Goal: Check status: Check status

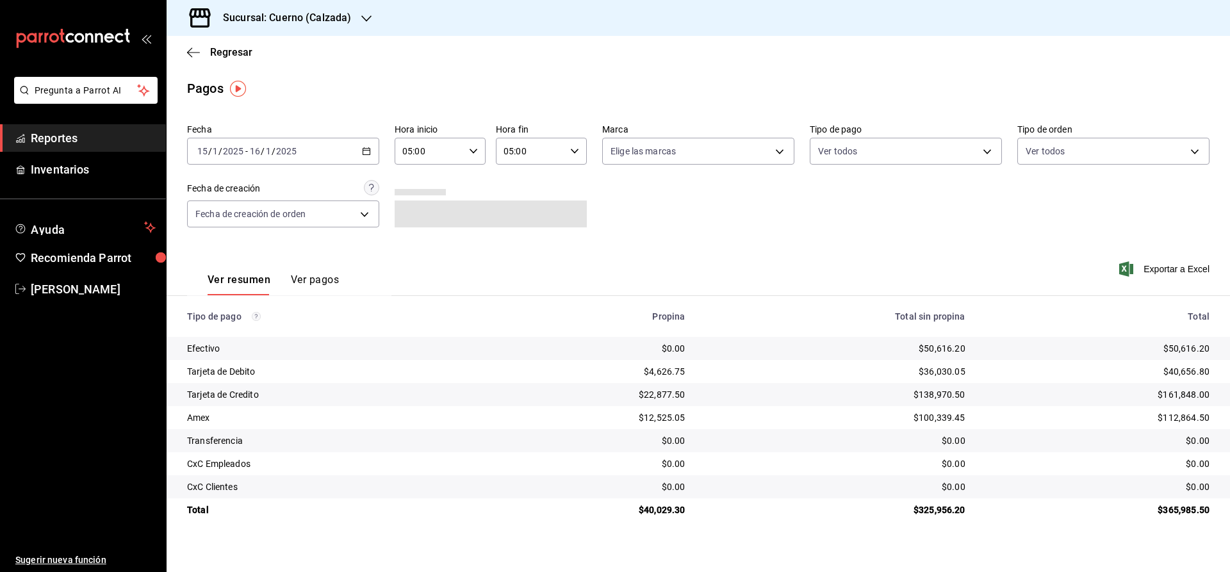
click at [81, 134] on span "Reportes" at bounding box center [93, 137] width 125 height 17
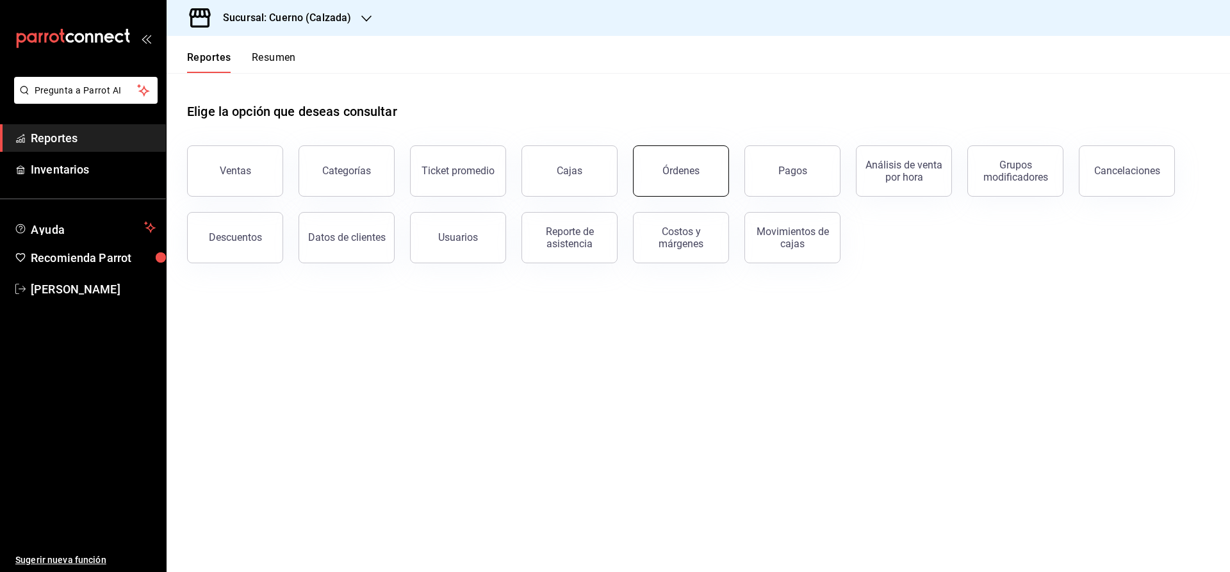
click at [690, 174] on div "Órdenes" at bounding box center [680, 171] width 37 height 12
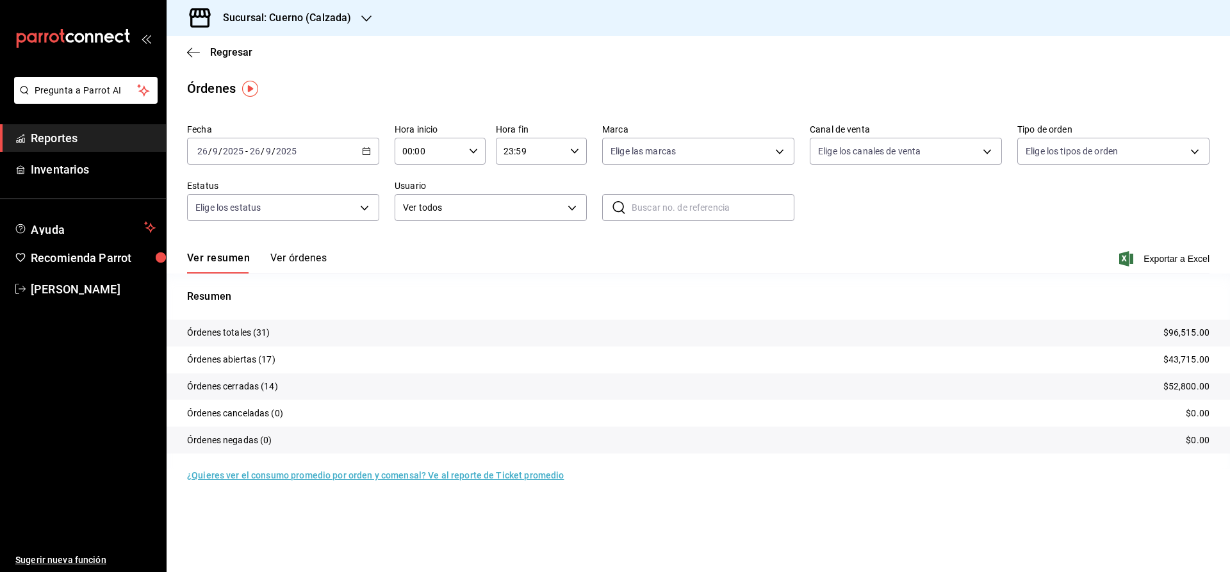
click at [369, 155] on icon "button" at bounding box center [366, 151] width 9 height 9
click at [220, 333] on span "Rango de fechas" at bounding box center [247, 333] width 99 height 13
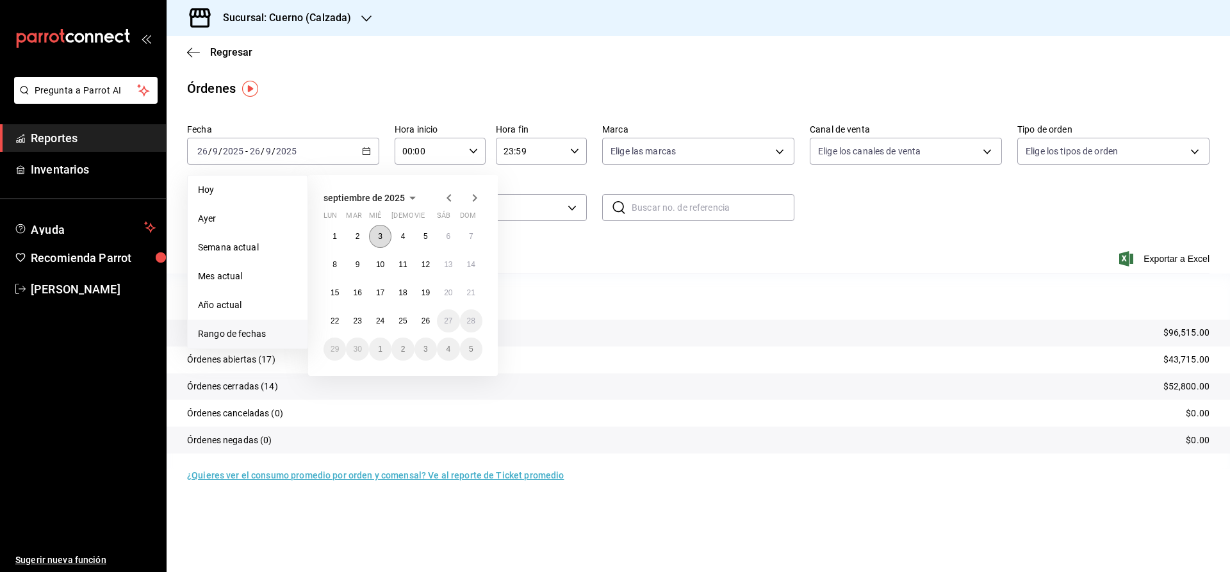
click at [384, 234] on button "3" at bounding box center [380, 236] width 22 height 23
click at [400, 236] on button "4" at bounding box center [402, 236] width 22 height 23
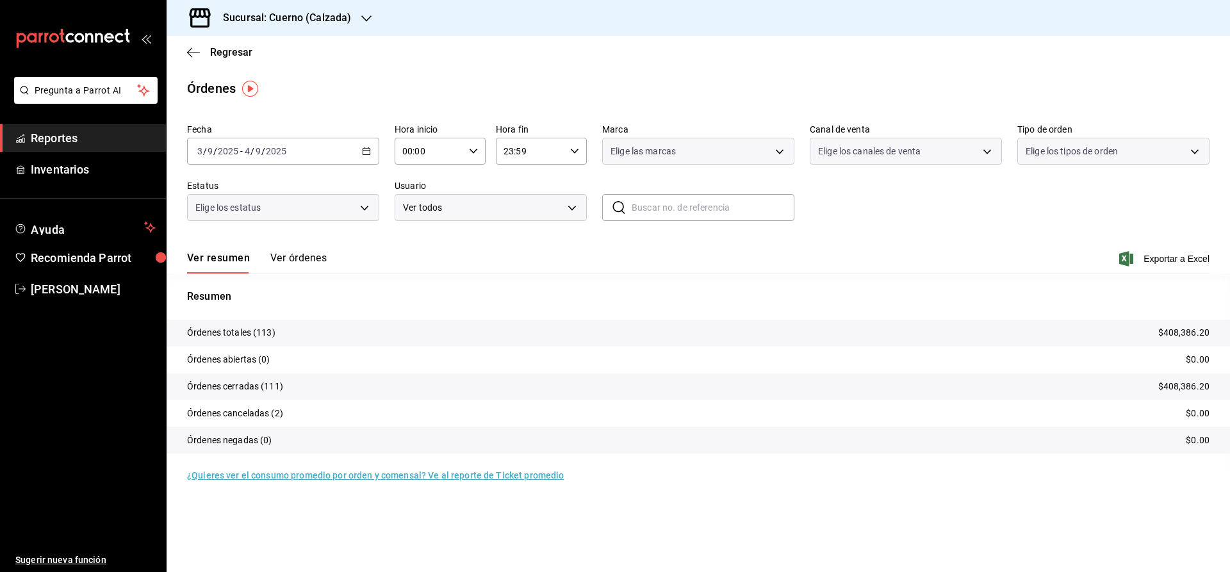
click at [472, 142] on div "00:00 Hora inicio" at bounding box center [440, 151] width 91 height 27
click at [427, 205] on span "04" at bounding box center [417, 204] width 25 height 10
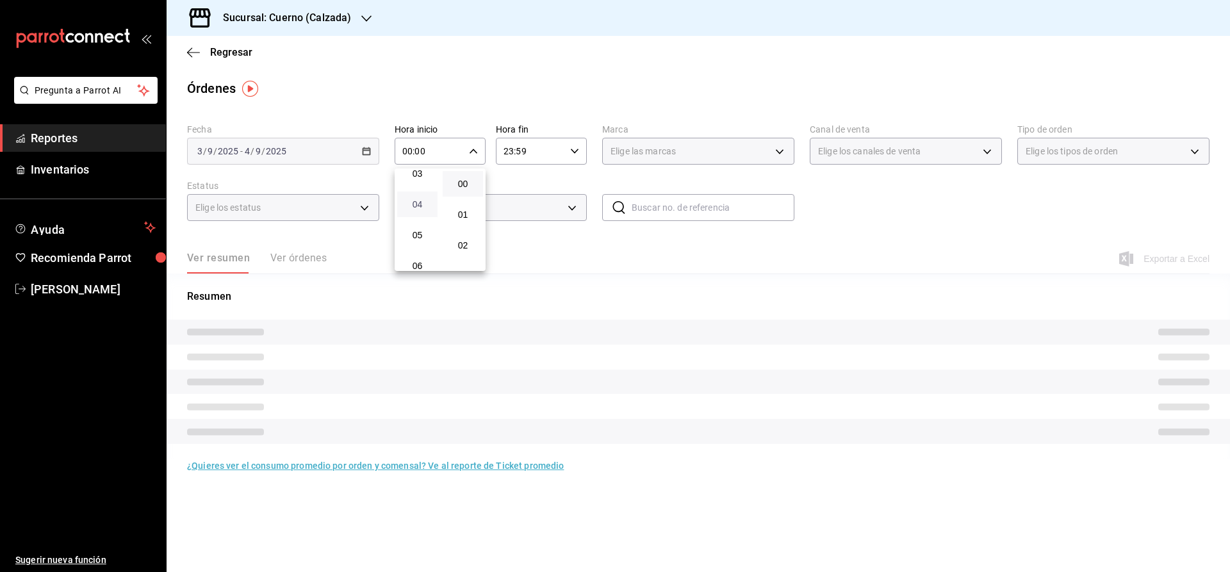
type input "04:00"
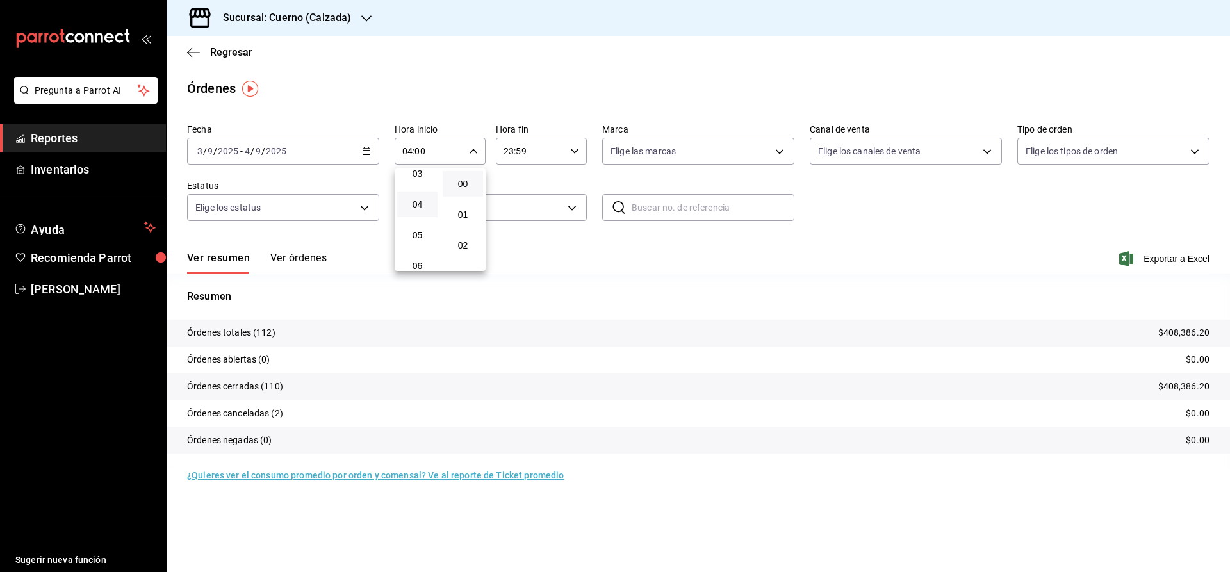
click at [576, 154] on div at bounding box center [615, 286] width 1230 height 572
click at [575, 149] on icon "button" at bounding box center [574, 151] width 9 height 9
drag, startPoint x: 536, startPoint y: 263, endPoint x: 537, endPoint y: 208, distance: 55.1
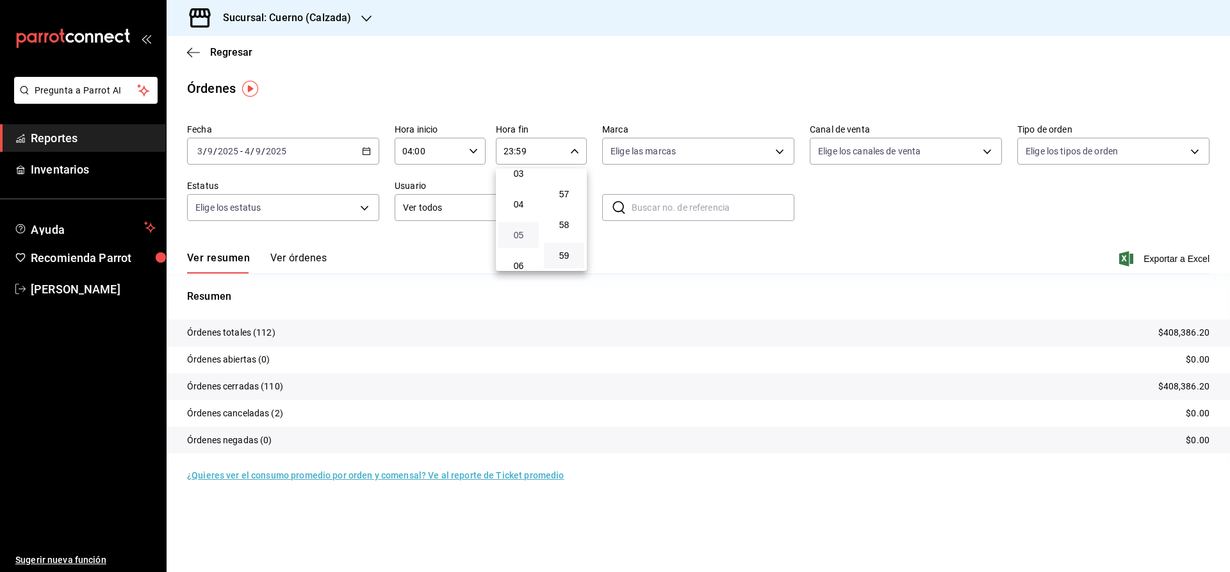
click at [510, 238] on span "05" at bounding box center [518, 235] width 25 height 10
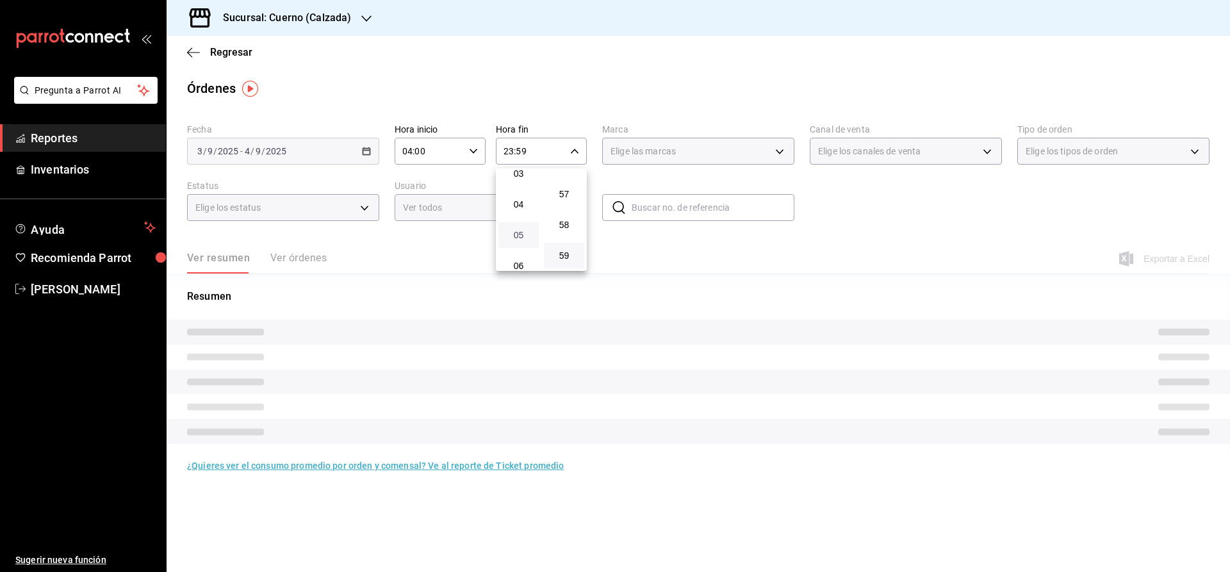
type input "05:59"
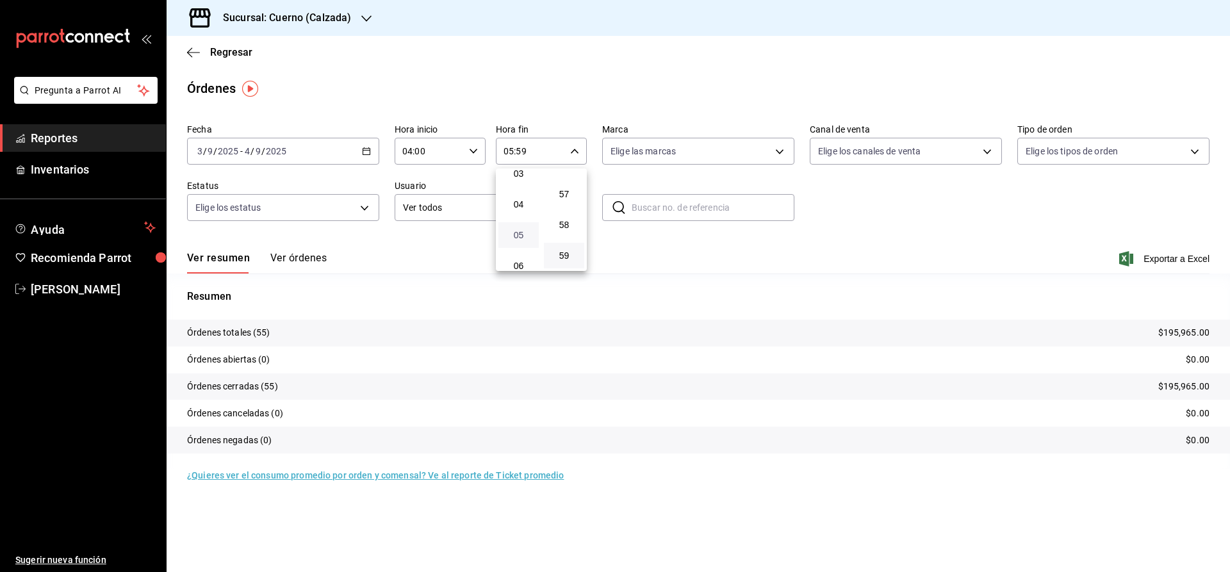
click at [510, 238] on span "05" at bounding box center [518, 235] width 25 height 10
click at [307, 254] on div at bounding box center [615, 286] width 1230 height 572
click at [285, 259] on button "Ver órdenes" at bounding box center [298, 263] width 56 height 22
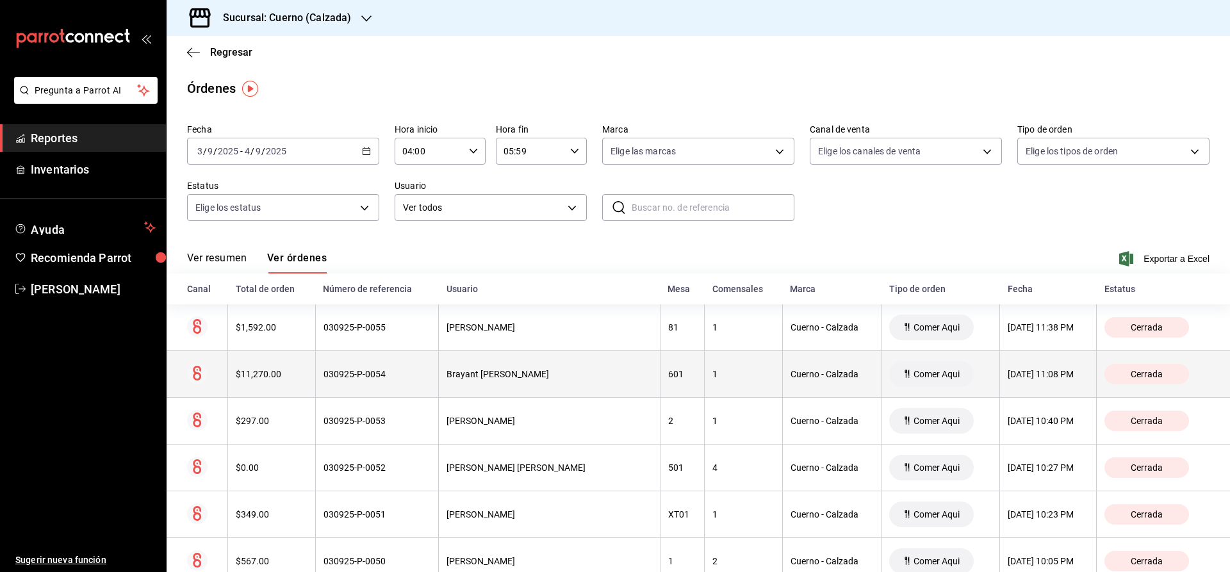
click at [1044, 370] on div "[DATE] 11:08 PM" at bounding box center [1048, 374] width 81 height 10
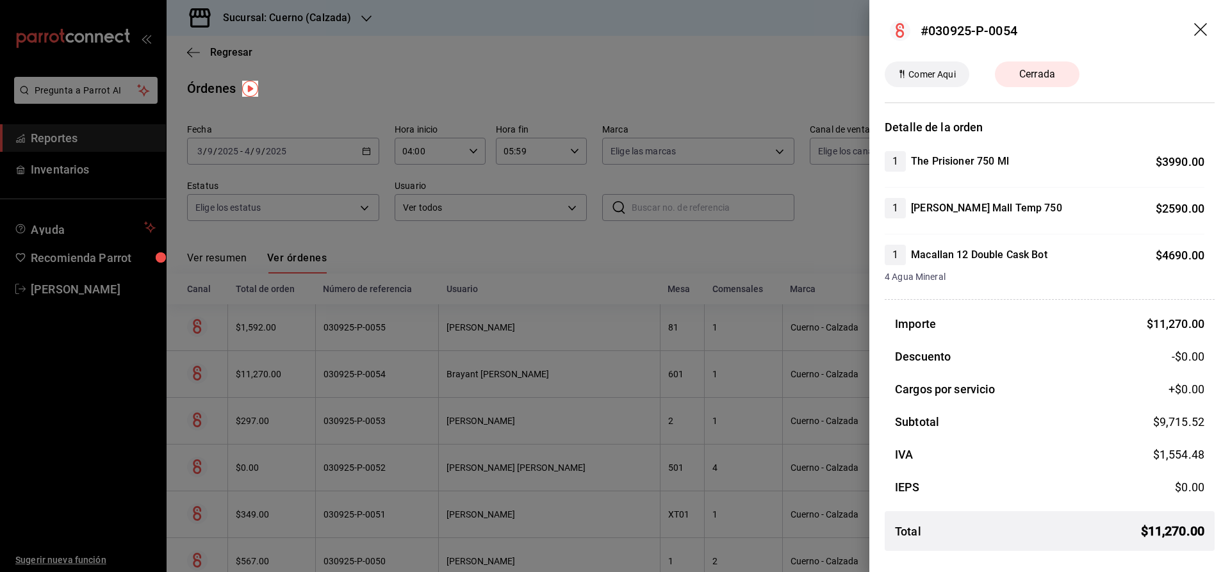
click at [1201, 24] on icon "drag" at bounding box center [1201, 30] width 15 height 15
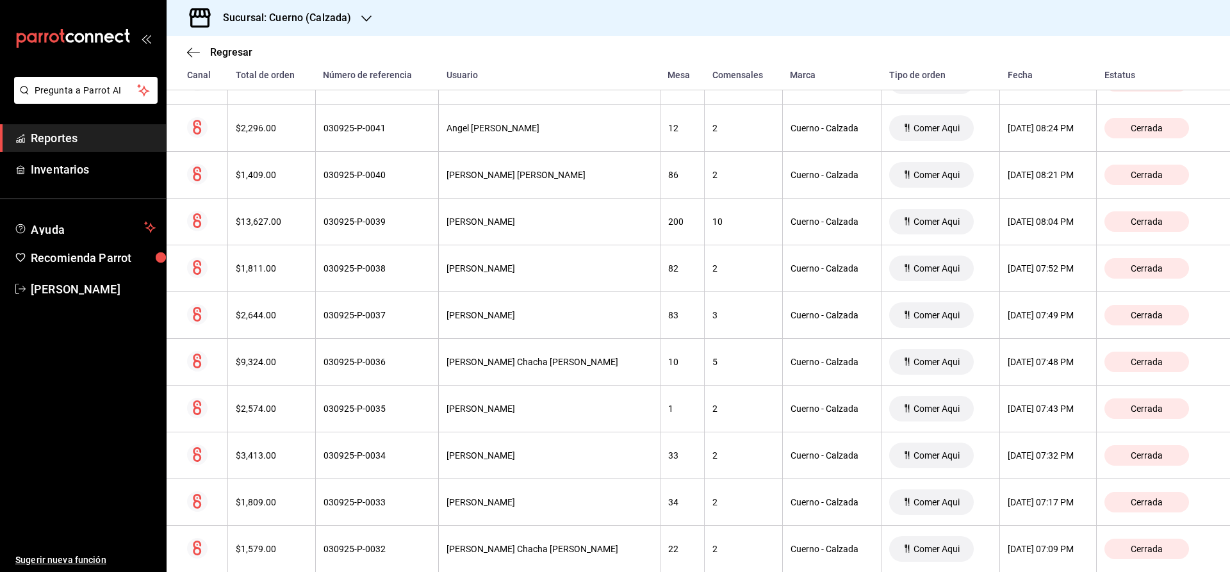
scroll to position [427, 0]
